Goal: Information Seeking & Learning: Learn about a topic

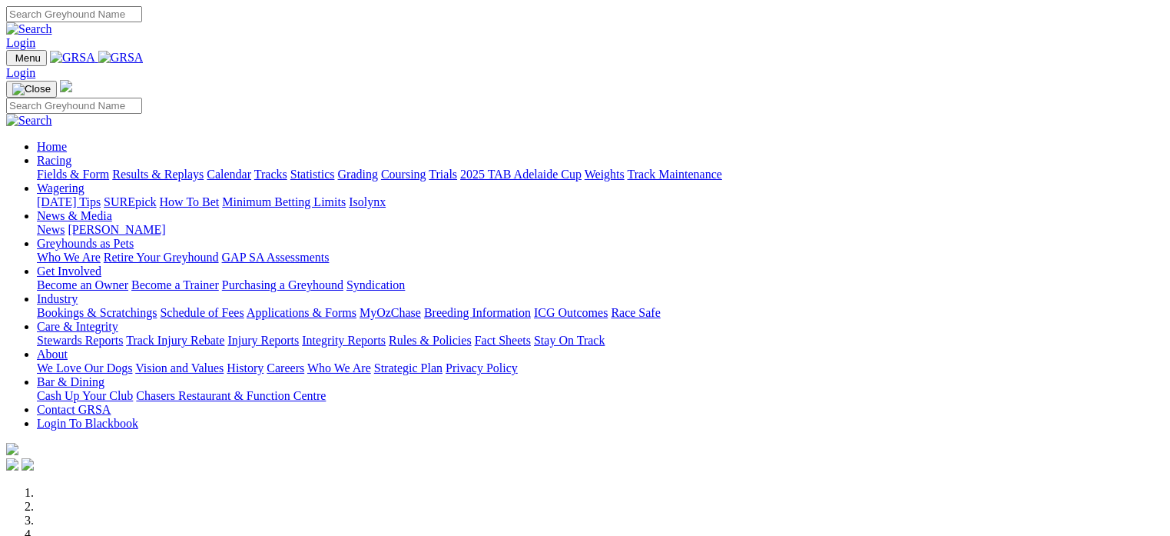
click at [65, 168] on link "Fields & Form" at bounding box center [73, 174] width 72 height 13
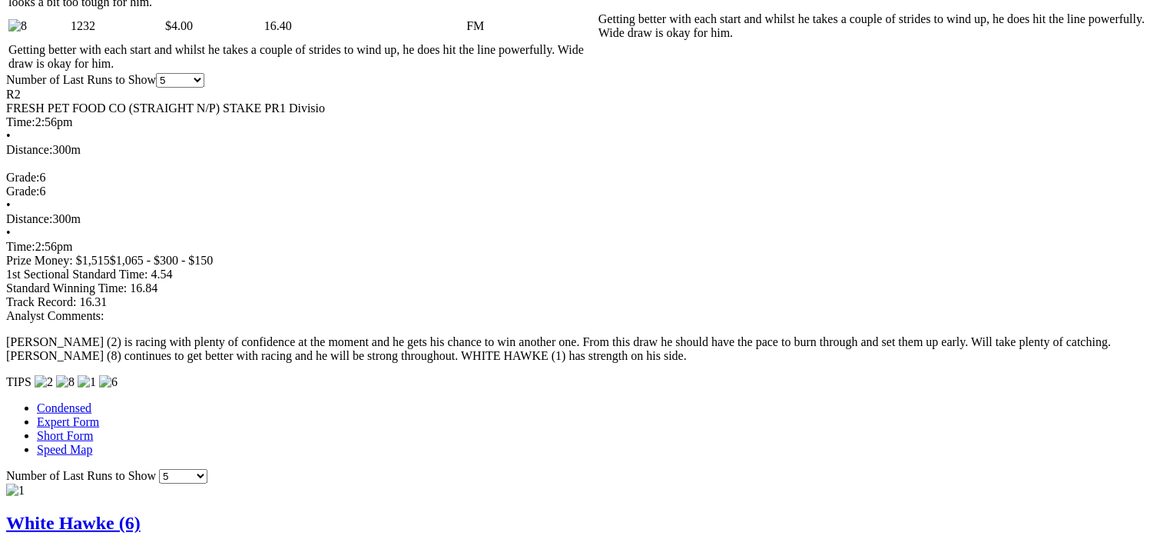
scroll to position [1045, 0]
